Goal: Information Seeking & Learning: Find specific fact

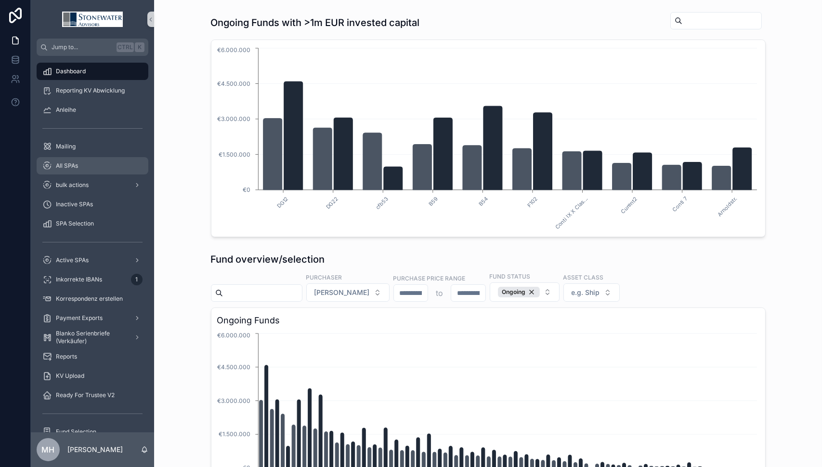
click at [71, 162] on span "All SPAs" at bounding box center [67, 166] width 22 height 8
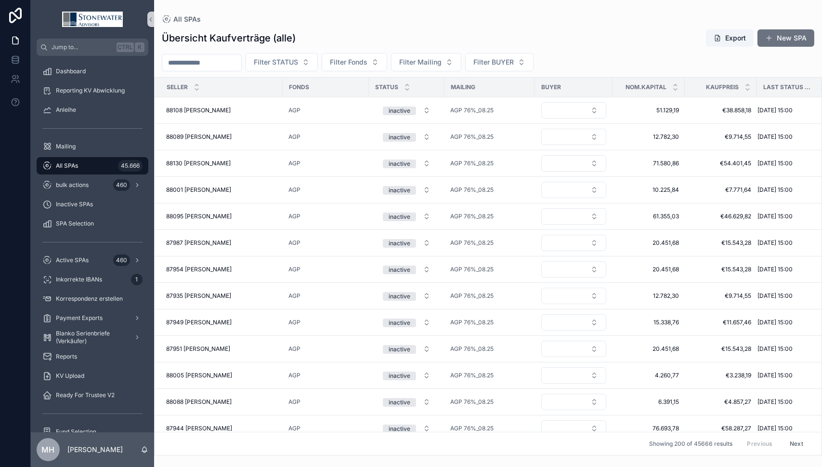
click at [215, 63] on input "scrollable content" at bounding box center [201, 62] width 79 height 13
type input "**********"
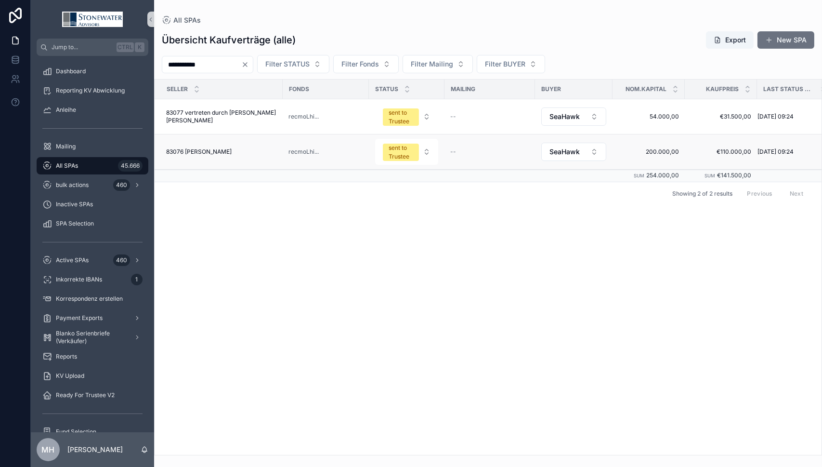
click at [220, 148] on span "83076 [PERSON_NAME]" at bounding box center [198, 152] width 65 height 8
click at [197, 109] on span "83077 vertreten durch [PERSON_NAME] [PERSON_NAME]" at bounding box center [221, 116] width 111 height 15
click at [191, 150] on span "83076 [PERSON_NAME]" at bounding box center [198, 152] width 65 height 8
click at [655, 115] on span "54.000,00" at bounding box center [648, 117] width 61 height 8
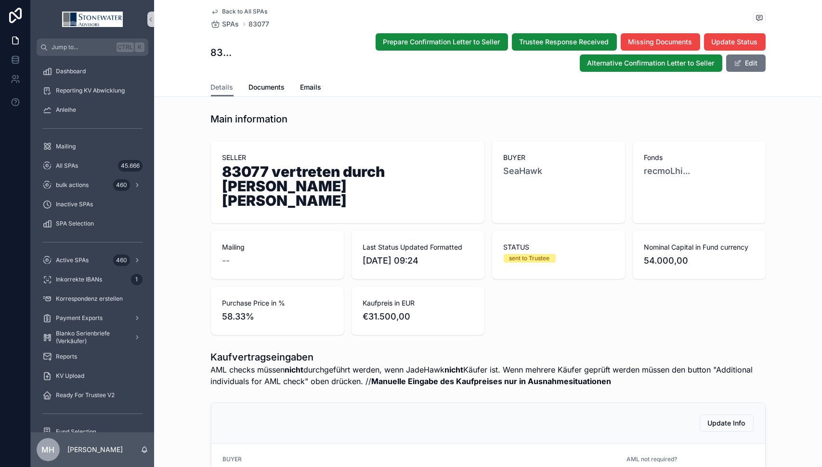
drag, startPoint x: 313, startPoint y: 185, endPoint x: 420, endPoint y: 190, distance: 107.0
click at [420, 190] on h1 "83077 vertreten durch [PERSON_NAME] [PERSON_NAME]" at bounding box center [347, 187] width 250 height 47
copy h1 "[PERSON_NAME]"
drag, startPoint x: 219, startPoint y: 301, endPoint x: 259, endPoint y: 303, distance: 39.5
click at [259, 310] on span "58.33%" at bounding box center [277, 316] width 110 height 13
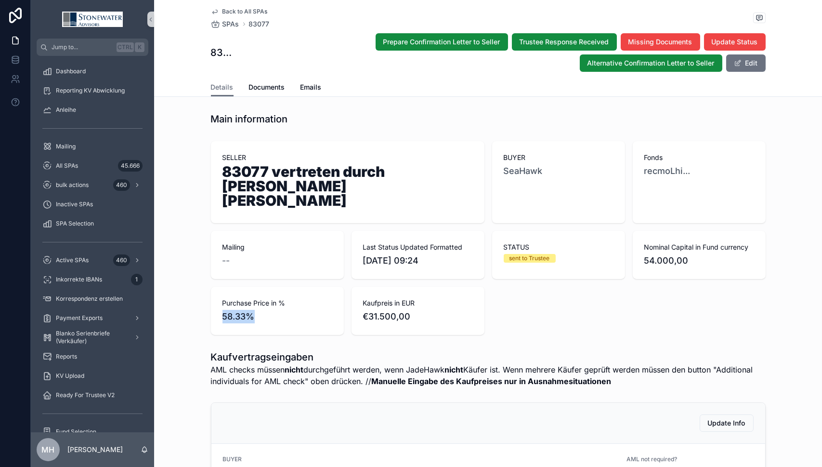
copy span "58.33%"
click at [644, 254] on span "54.000,00" at bounding box center [699, 260] width 110 height 13
drag, startPoint x: 640, startPoint y: 245, endPoint x: 648, endPoint y: 245, distance: 7.7
click at [648, 245] on div "Nominal Capital in Fund currency 54.000,00" at bounding box center [699, 255] width 133 height 48
click at [644, 254] on span "54.000,00" at bounding box center [699, 260] width 110 height 13
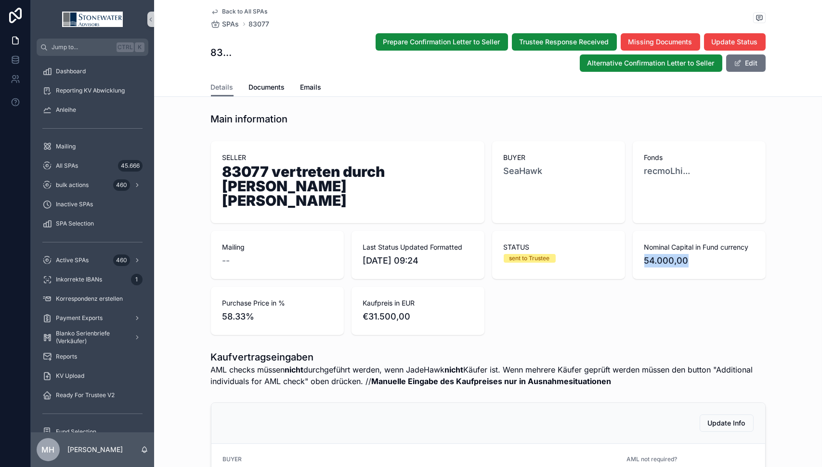
drag, startPoint x: 643, startPoint y: 244, endPoint x: 688, endPoint y: 246, distance: 44.9
click at [688, 254] on span "54.000,00" at bounding box center [699, 260] width 110 height 13
copy span "54.000,00"
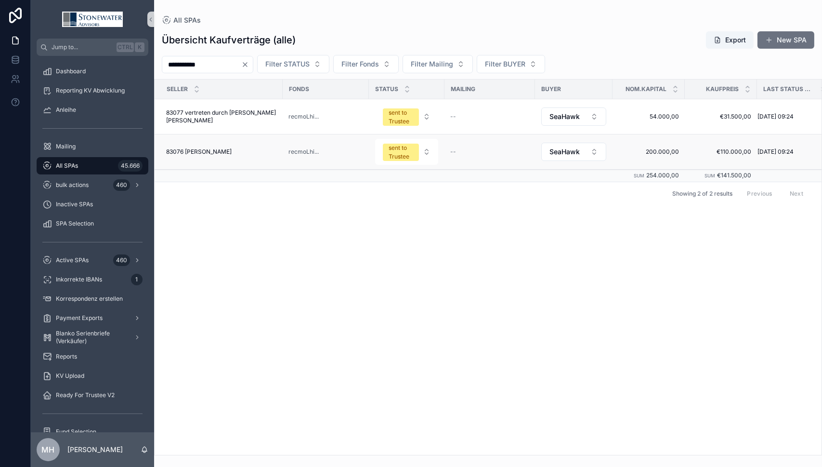
click at [220, 148] on span "83076 [PERSON_NAME]" at bounding box center [198, 152] width 65 height 8
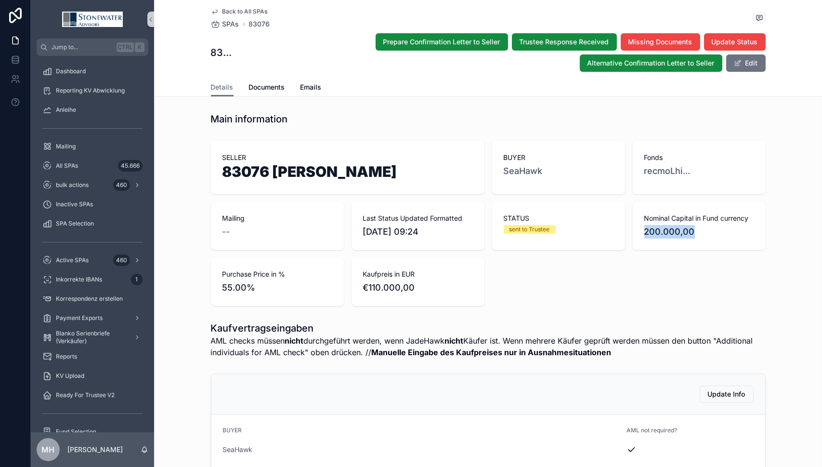
drag, startPoint x: 641, startPoint y: 231, endPoint x: 691, endPoint y: 232, distance: 49.6
click at [691, 232] on span "200.000,00" at bounding box center [699, 231] width 110 height 13
copy span "200.000,00"
drag, startPoint x: 272, startPoint y: 172, endPoint x: 396, endPoint y: 173, distance: 124.3
click at [396, 173] on h1 "83076 [PERSON_NAME]" at bounding box center [347, 173] width 250 height 18
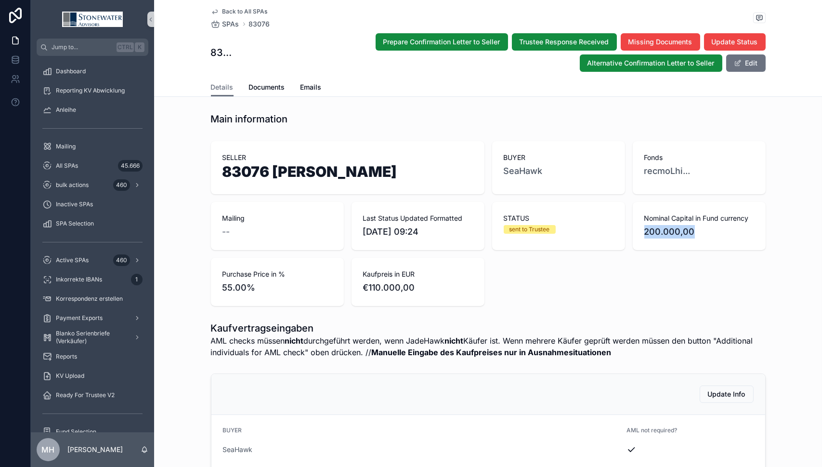
copy h1 "[PERSON_NAME]"
drag, startPoint x: 221, startPoint y: 287, endPoint x: 271, endPoint y: 287, distance: 50.1
click at [271, 287] on span "55.00%" at bounding box center [277, 287] width 110 height 13
copy span "55.00%"
